Goal: Find specific page/section: Find specific page/section

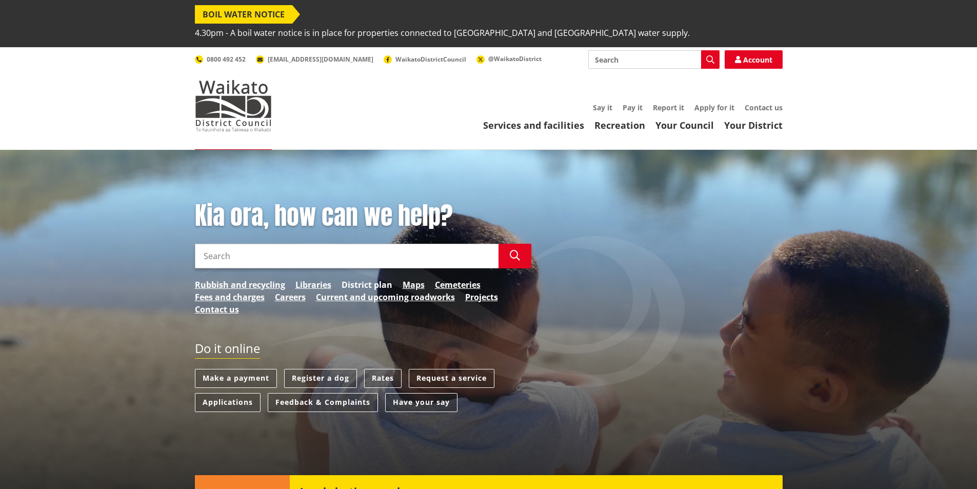
click at [357, 278] on link "District plan" at bounding box center [366, 284] width 51 height 12
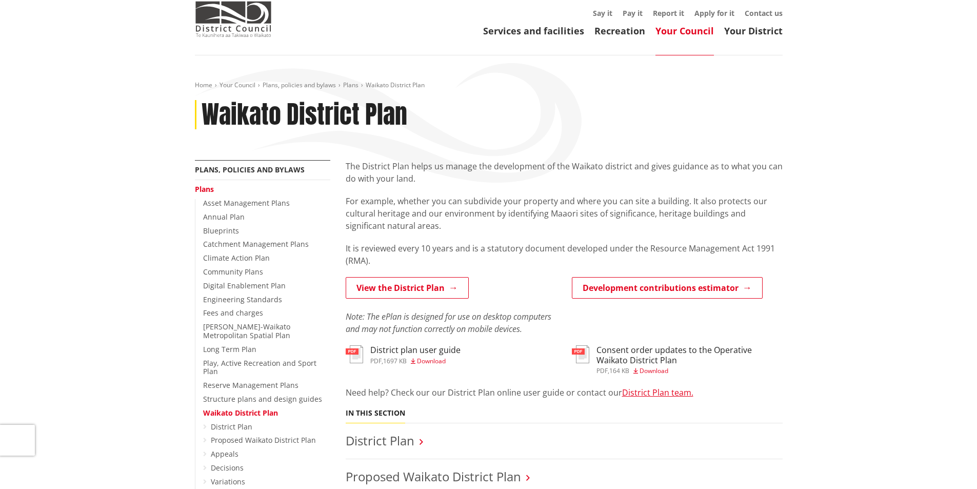
scroll to position [103, 0]
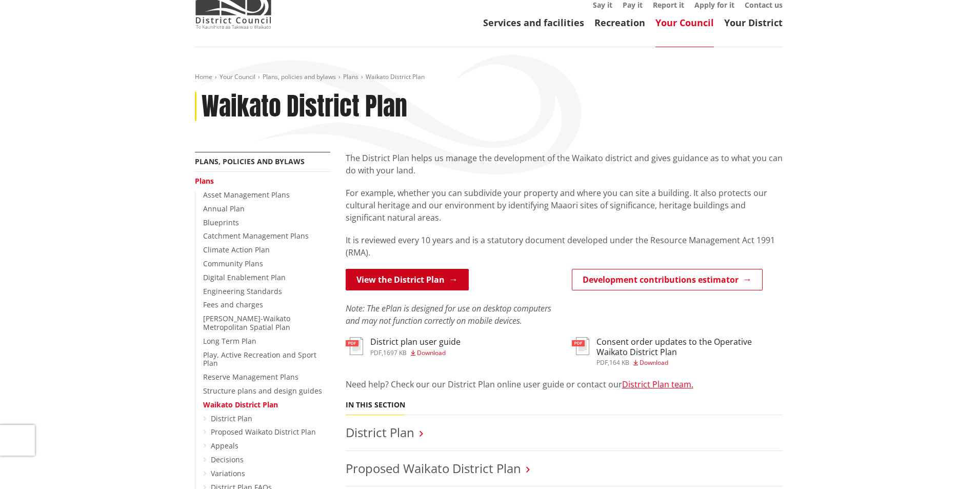
click at [427, 269] on link "View the District Plan" at bounding box center [407, 280] width 123 height 22
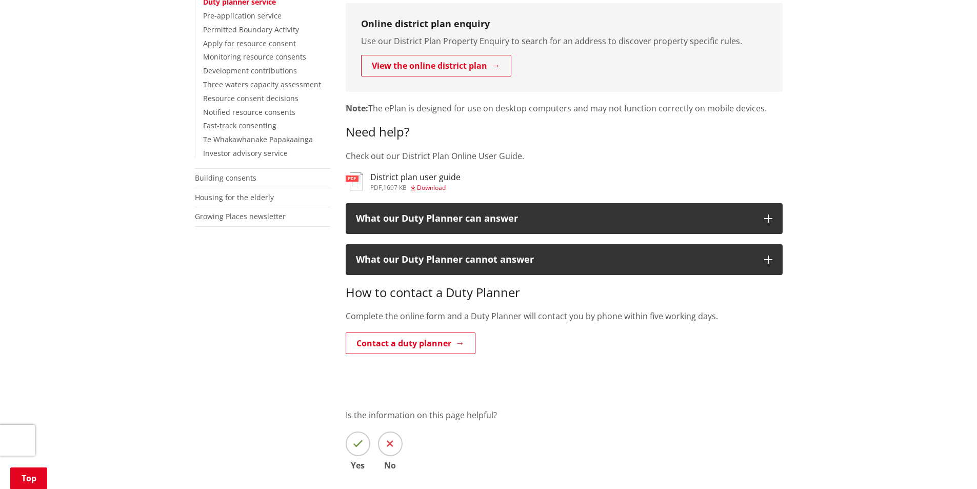
scroll to position [359, 0]
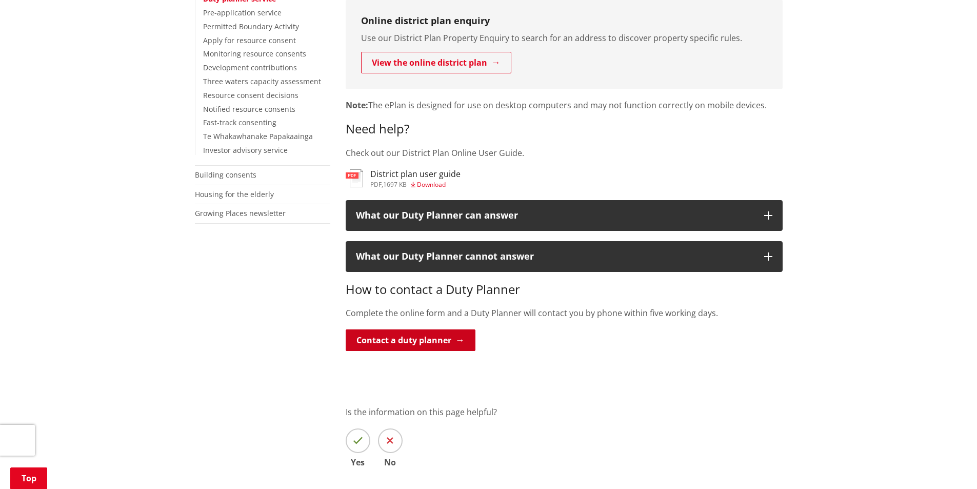
click at [397, 329] on link "Contact a duty planner" at bounding box center [411, 340] width 130 height 22
